Goal: Transaction & Acquisition: Book appointment/travel/reservation

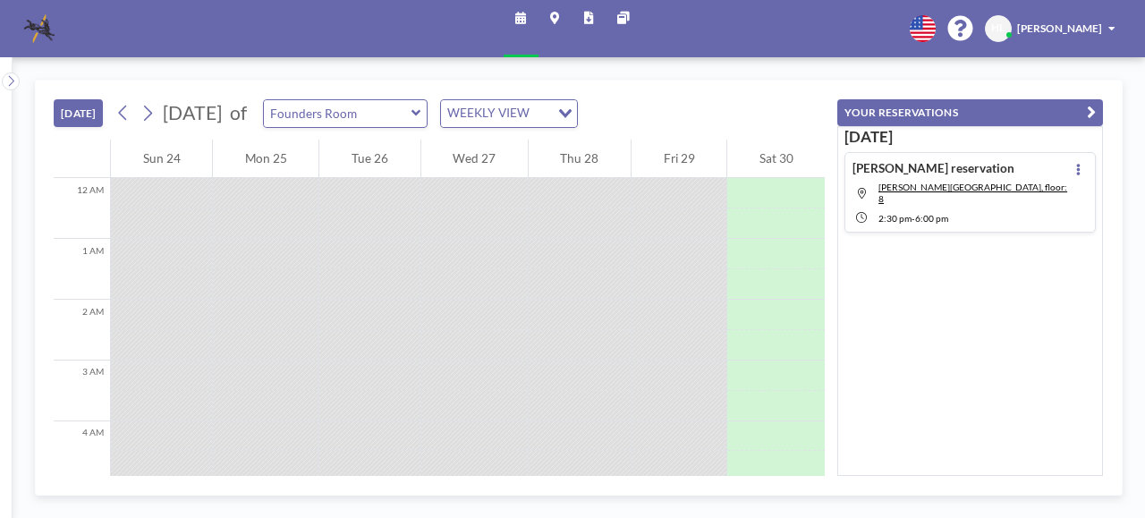
scroll to position [756, 0]
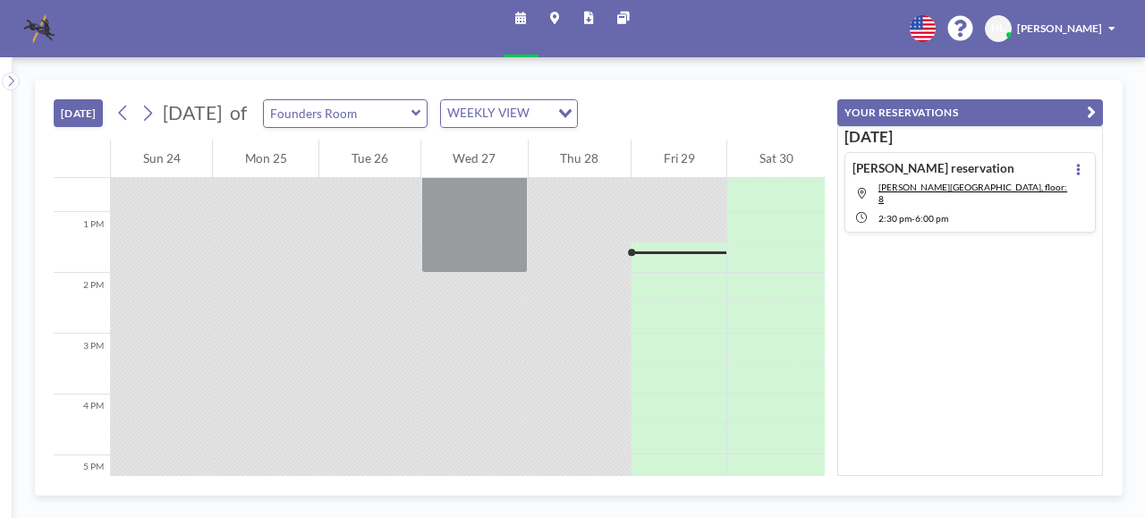
click at [550, 112] on div "WEEKLY VIEW" at bounding box center [495, 111] width 109 height 23
click at [689, 101] on div "[DATE] [DATE] of Founders Room WEEKLY VIEW Loading..." at bounding box center [439, 109] width 771 height 59
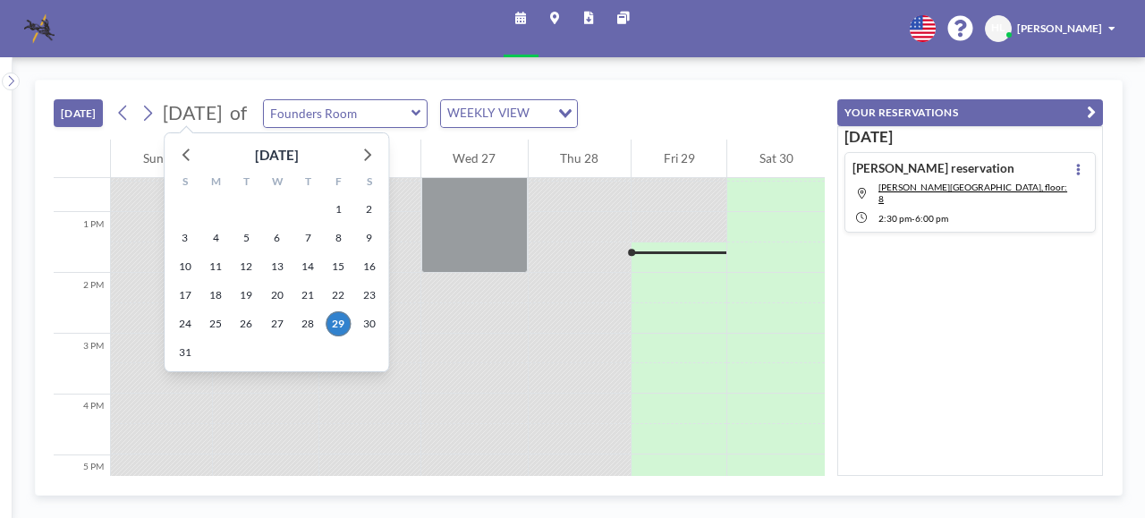
click at [188, 109] on span "[DATE]" at bounding box center [192, 112] width 59 height 23
click at [368, 151] on icon at bounding box center [366, 153] width 23 height 23
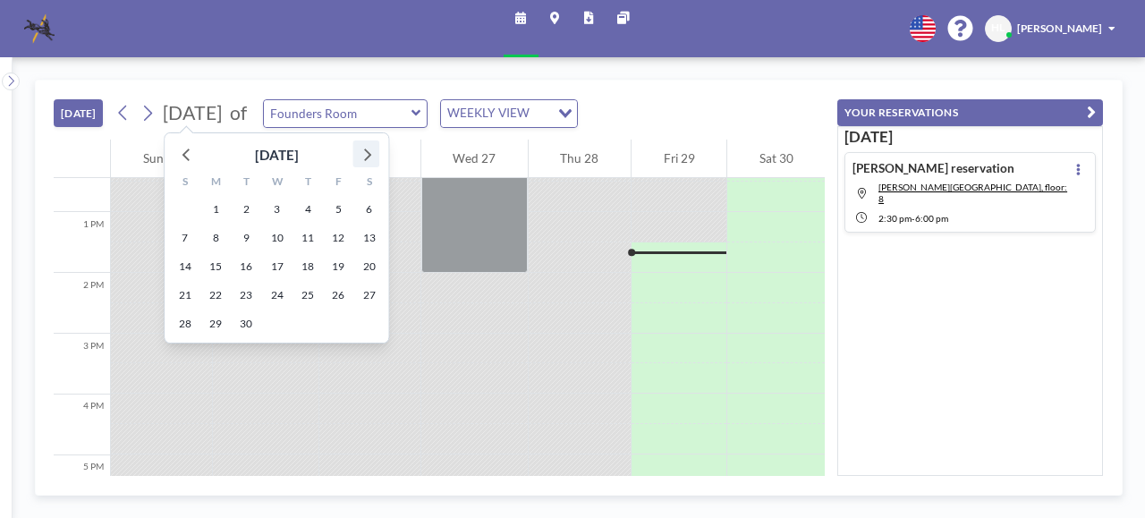
click at [368, 151] on icon at bounding box center [366, 153] width 23 height 23
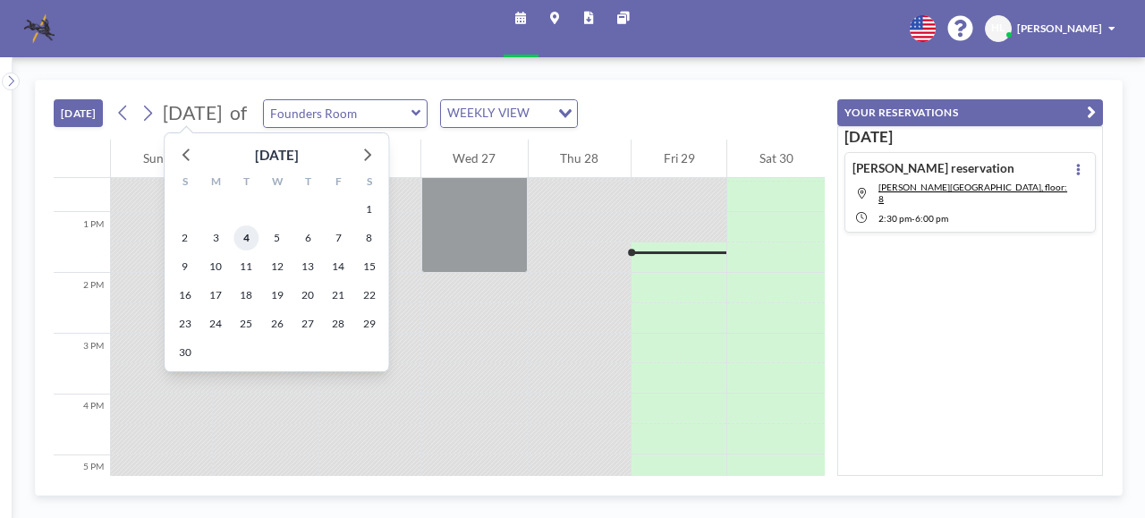
click at [244, 241] on span "4" at bounding box center [245, 237] width 25 height 25
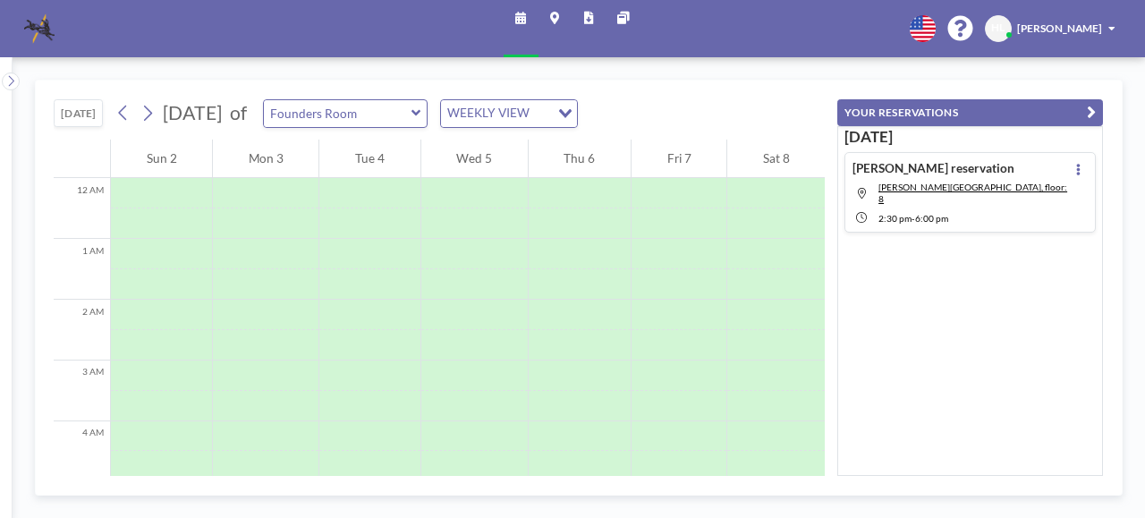
scroll to position [436, 0]
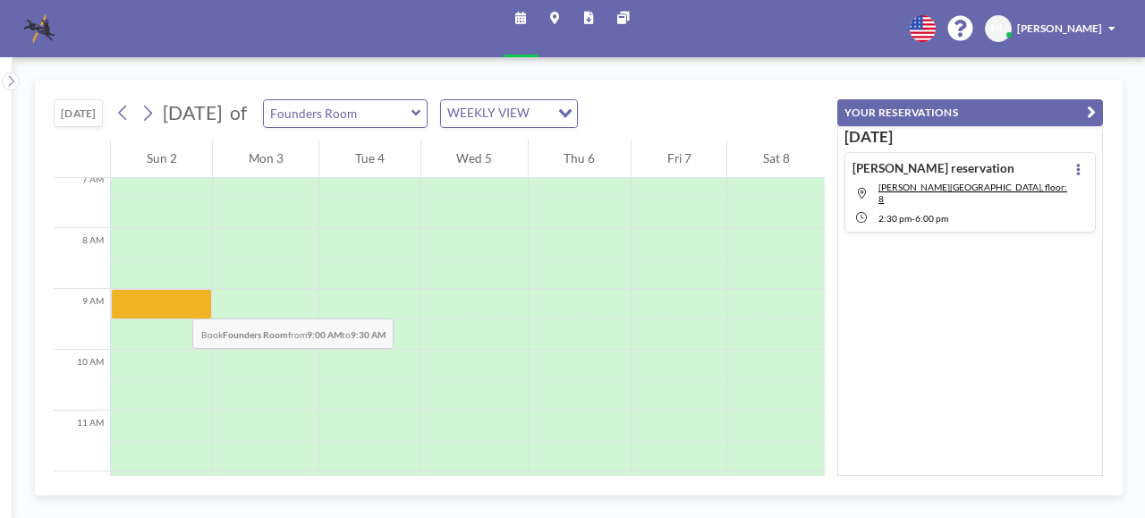
click at [166, 289] on div at bounding box center [161, 304] width 101 height 30
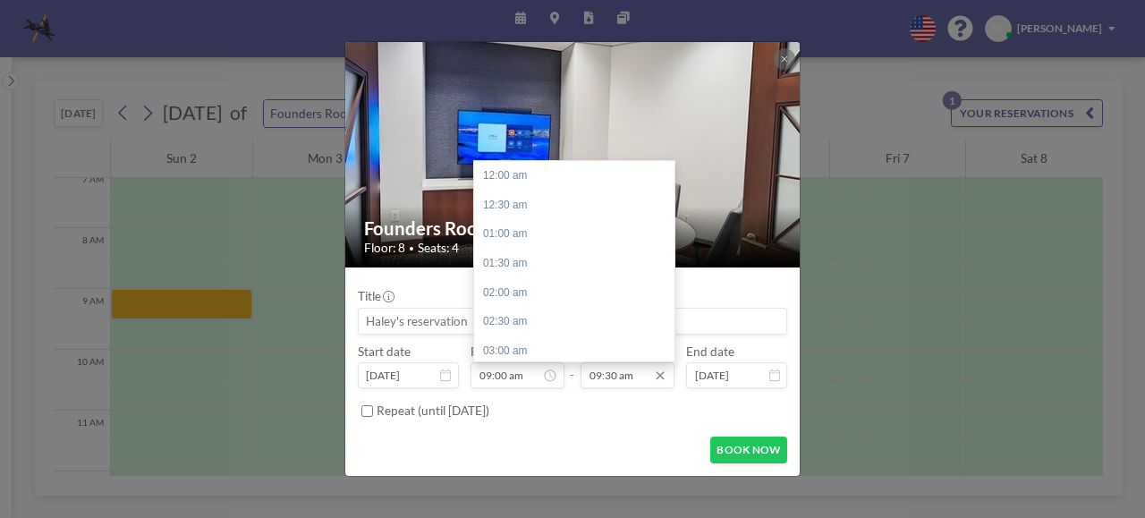
scroll to position [554, 0]
click at [516, 194] on div "10:00 am" at bounding box center [578, 205] width 209 height 30
type input "10:00 am"
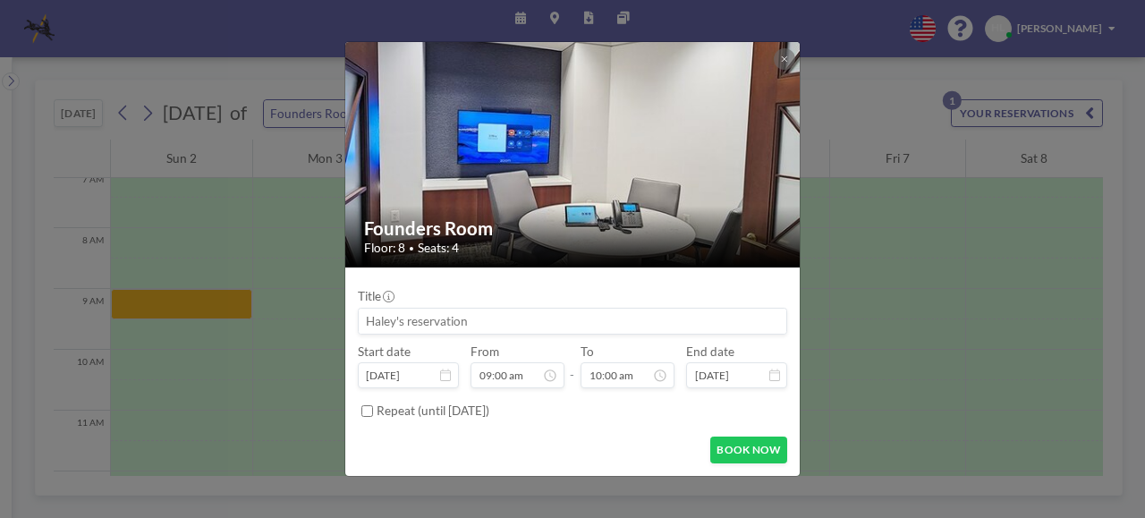
drag, startPoint x: 499, startPoint y: 317, endPoint x: 295, endPoint y: 317, distance: 203.9
click at [295, 317] on div "Founders Room Floor: 8 • Seats: 4 Title Start date [DATE] From 09:00 am - To 10…" at bounding box center [572, 259] width 1145 height 518
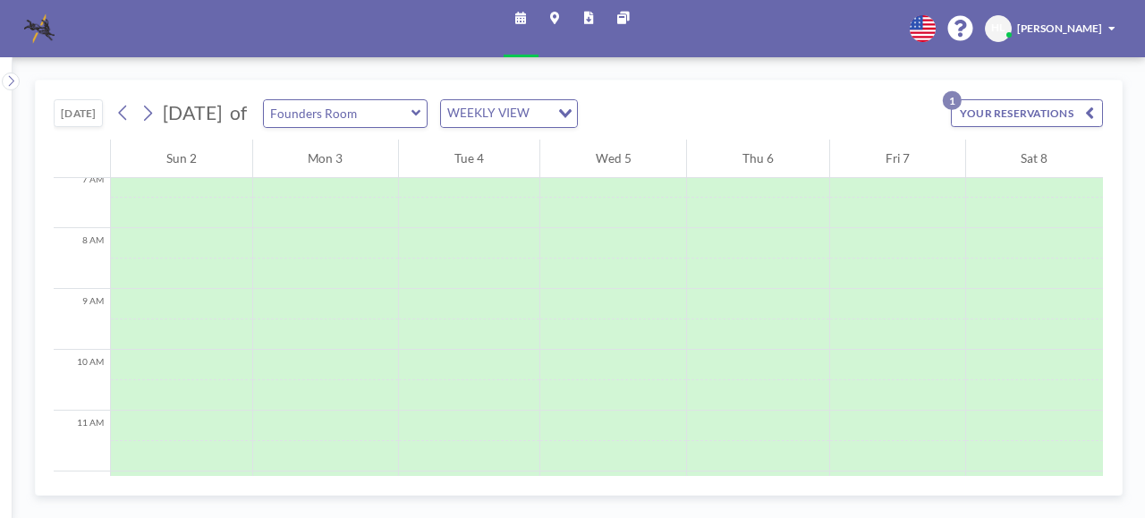
click at [1051, 110] on button "YOUR RESERVATIONS 1" at bounding box center [1027, 113] width 152 height 28
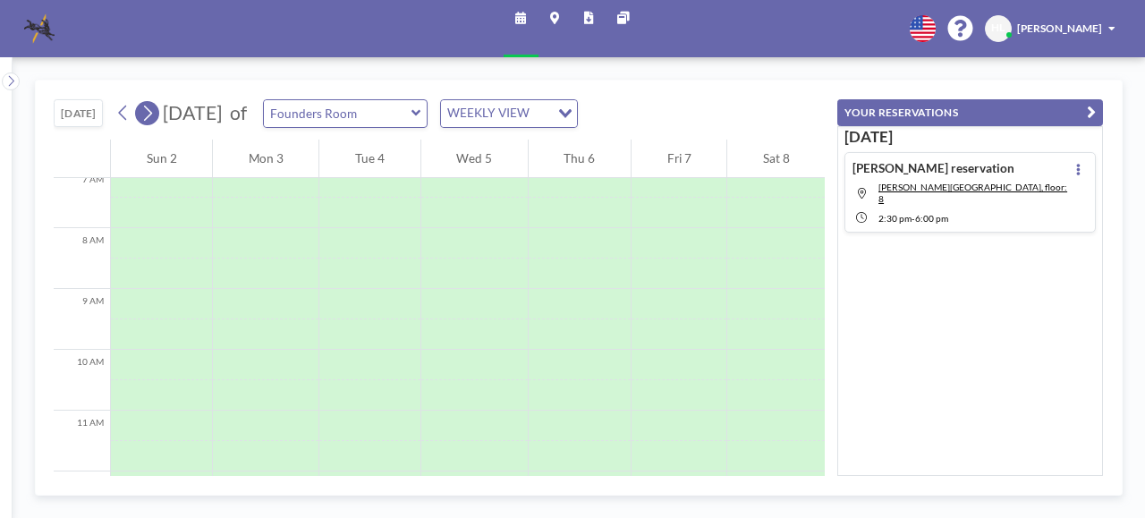
click at [153, 113] on icon at bounding box center [147, 113] width 14 height 22
click at [129, 115] on icon at bounding box center [123, 113] width 14 height 22
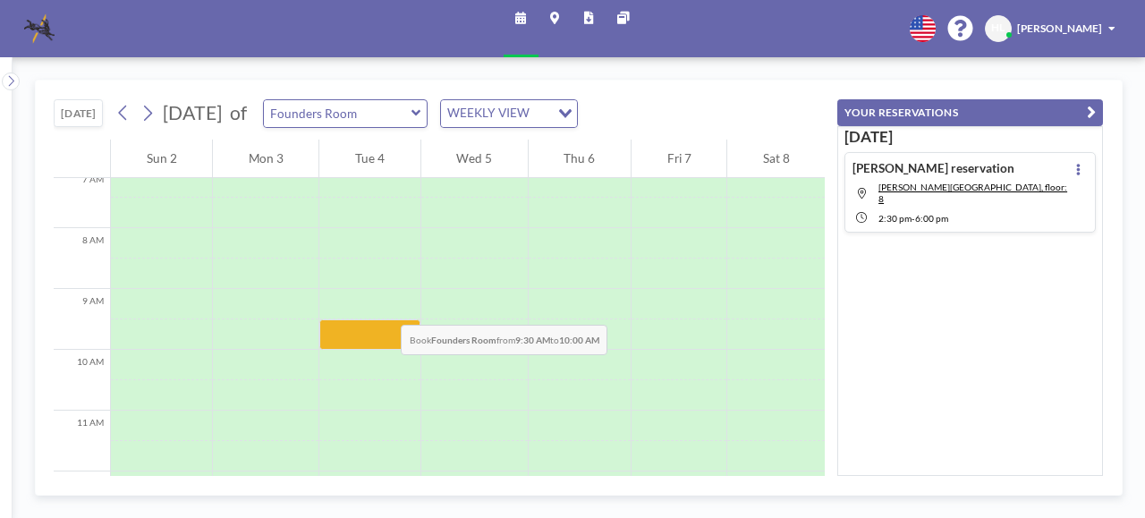
click at [366, 292] on div at bounding box center [369, 304] width 100 height 30
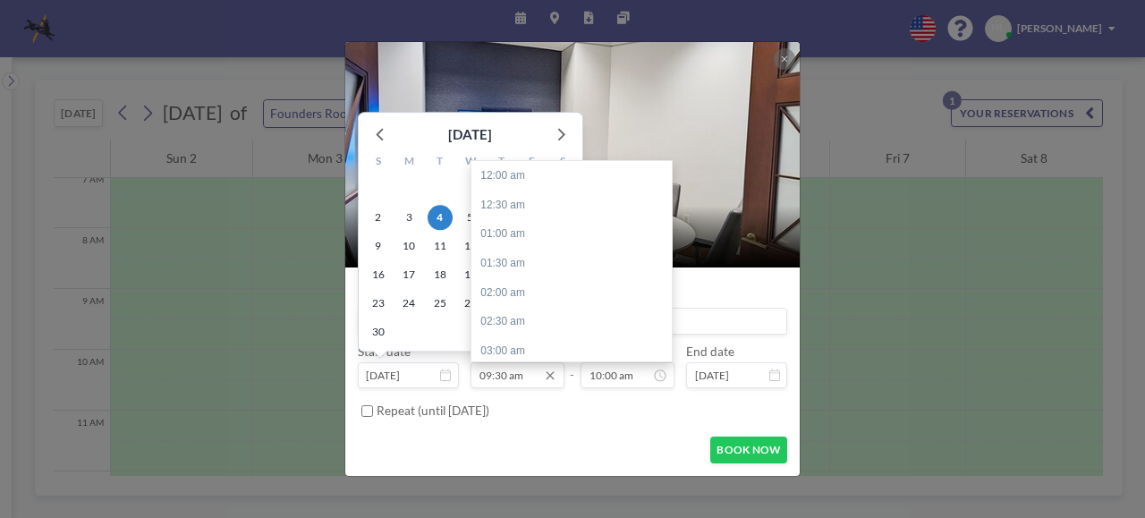
scroll to position [554, 0]
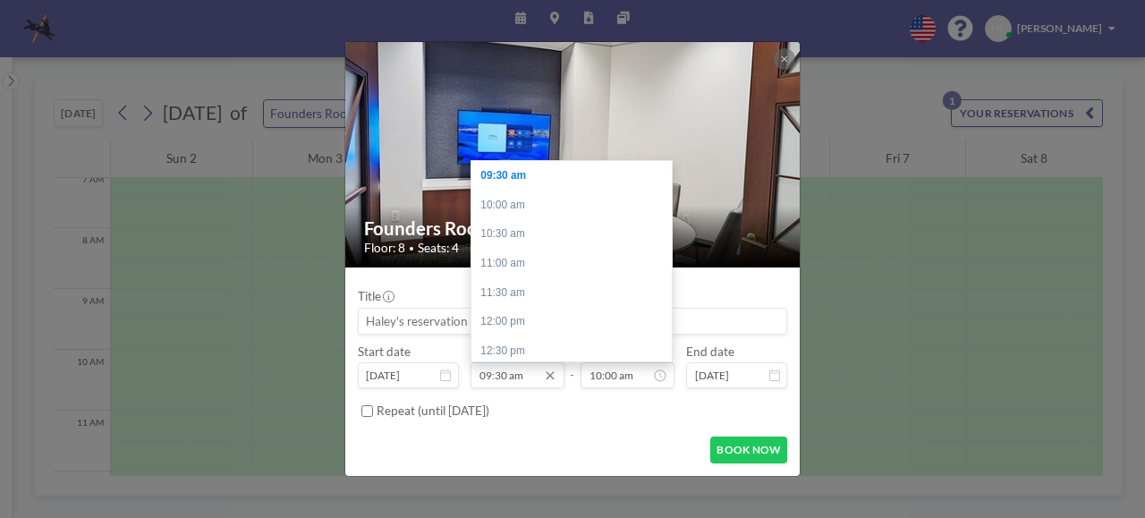
click at [504, 373] on input "09:30 am" at bounding box center [516, 375] width 93 height 26
click at [498, 378] on input "09:30 am" at bounding box center [516, 375] width 93 height 26
type input "09:00 am"
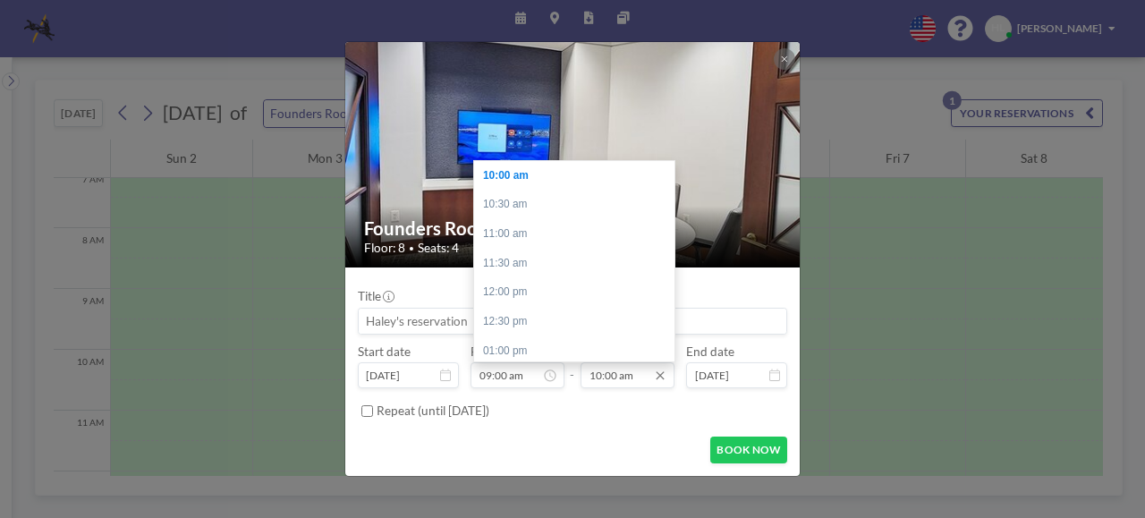
click at [620, 365] on input "10:00 am" at bounding box center [626, 375] width 93 height 26
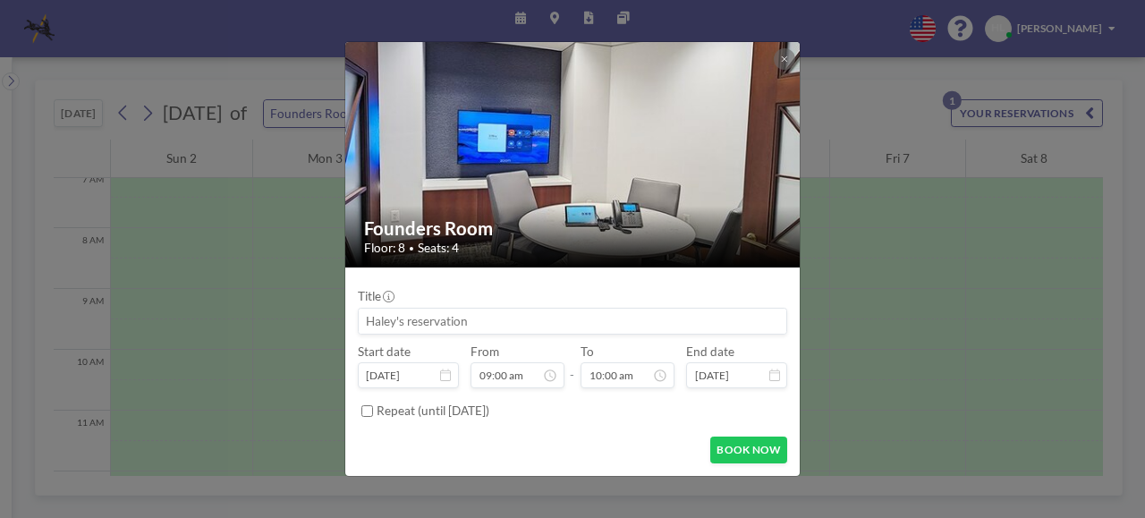
click at [450, 317] on input at bounding box center [572, 322] width 427 height 26
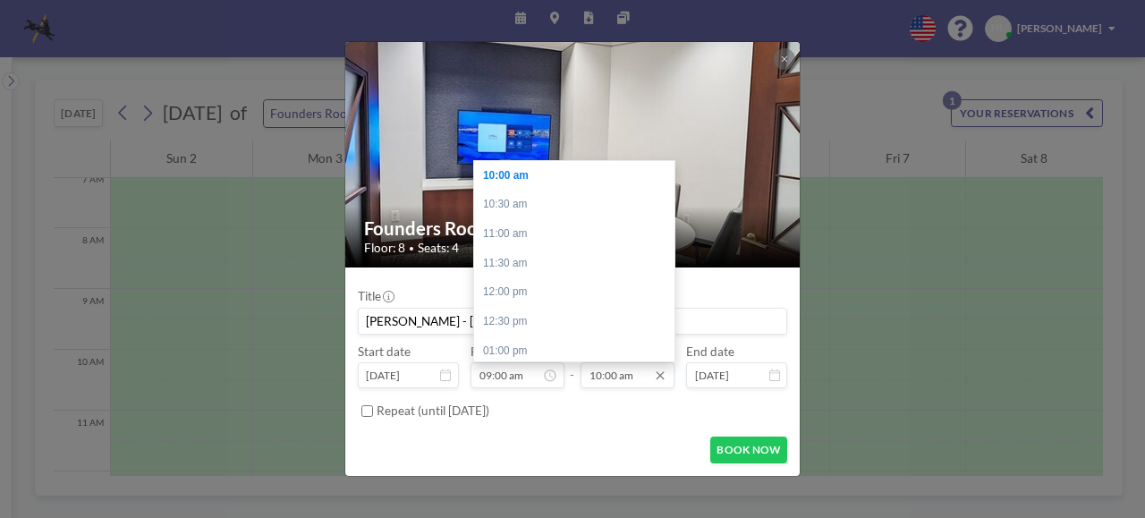
type input "[PERSON_NAME] - [PERSON_NAME]"
click at [635, 376] on input "10:00 am" at bounding box center [626, 375] width 93 height 26
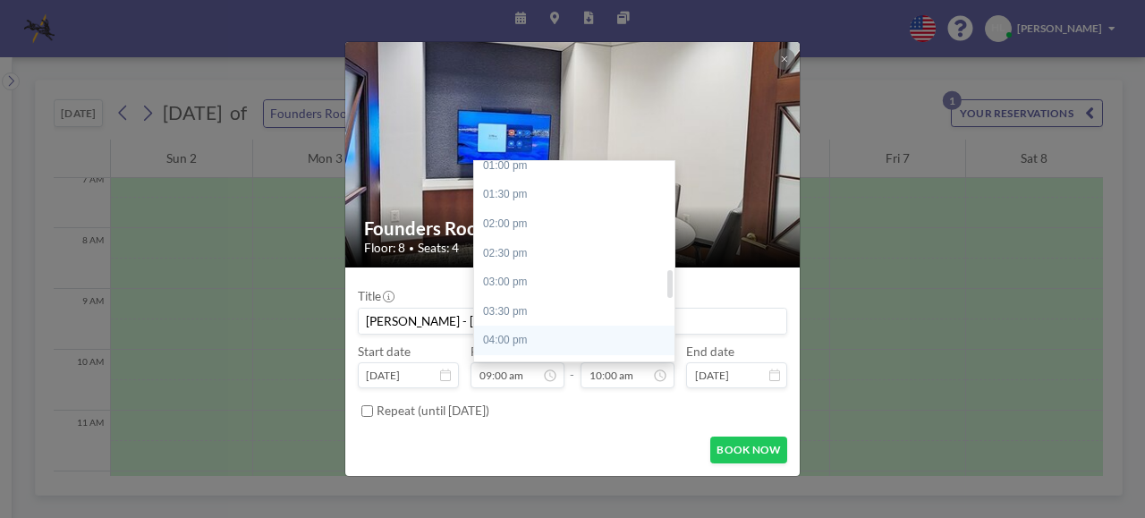
scroll to position [807, 0]
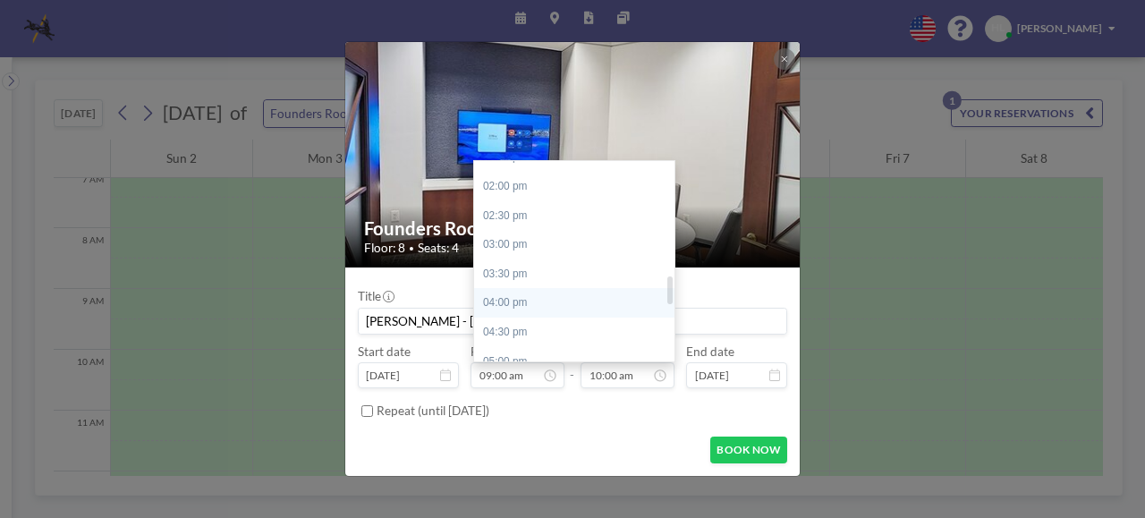
drag, startPoint x: 667, startPoint y: 265, endPoint x: 665, endPoint y: 298, distance: 33.1
click at [665, 298] on div "12:00 am 12:30 am 01:00 am 01:30 am 02:00 am 02:30 am 03:00 am 03:30 am 04:00 a…" at bounding box center [574, 261] width 200 height 200
click at [586, 309] on div "04:00 pm" at bounding box center [578, 303] width 209 height 30
type input "04:00 pm"
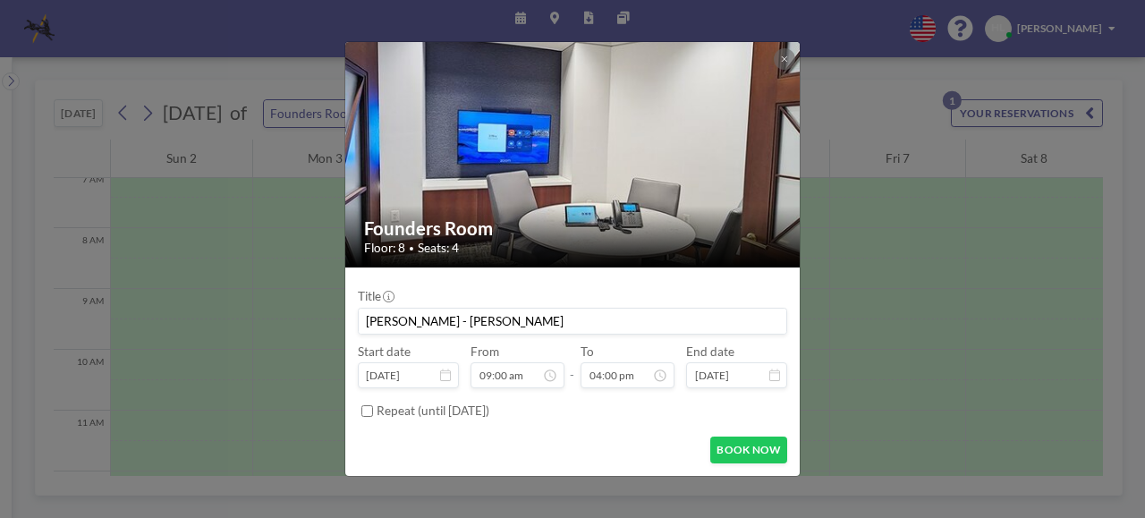
scroll to position [935, 0]
click at [740, 444] on button "BOOK NOW" at bounding box center [748, 450] width 77 height 28
